Goal: Navigation & Orientation: Go to known website

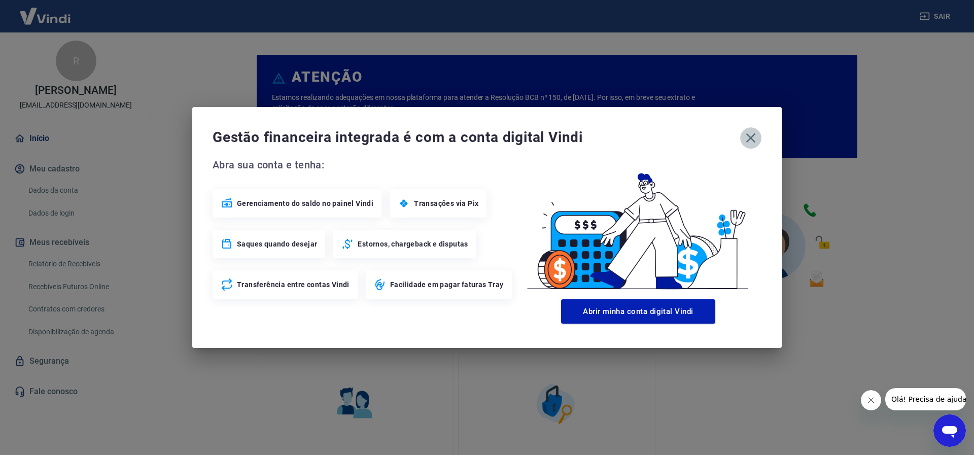
click at [745, 140] on icon "button" at bounding box center [751, 138] width 16 height 16
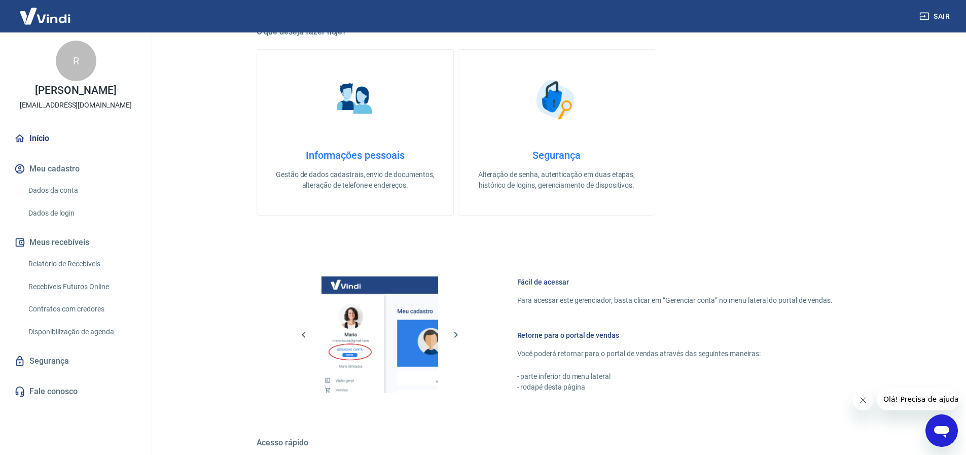
scroll to position [441, 0]
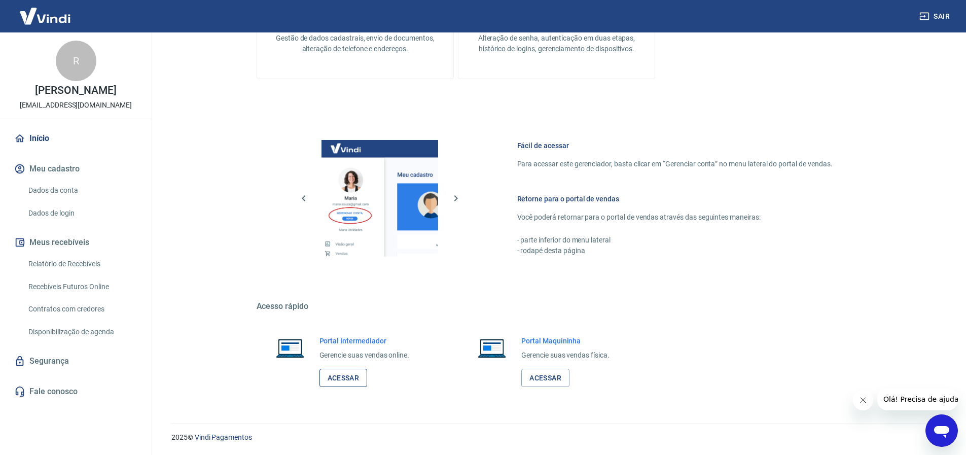
click at [346, 373] on link "Acessar" at bounding box center [344, 378] width 48 height 19
